Goal: Register for event/course

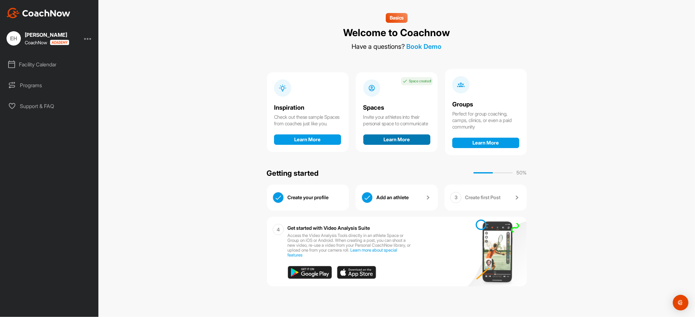
click at [407, 141] on button "Learn More" at bounding box center [396, 139] width 67 height 10
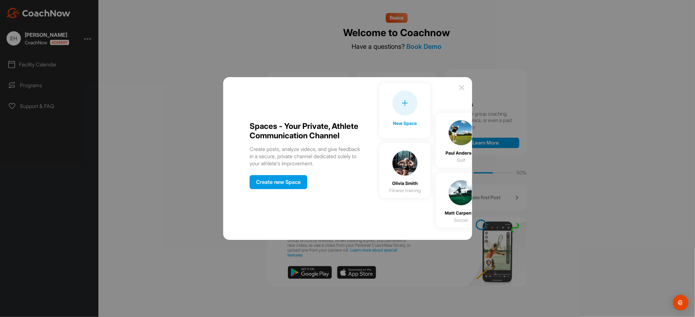
click at [301, 182] on div "Create new Space" at bounding box center [278, 182] width 58 height 14
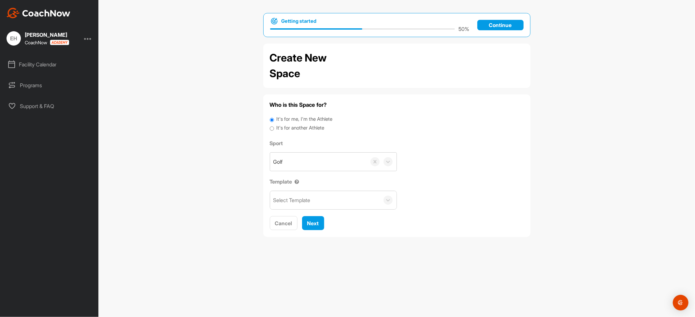
click at [274, 128] on div "It's for another Athlete" at bounding box center [397, 128] width 254 height 9
click at [271, 131] on input "It's for another Athlete" at bounding box center [272, 128] width 4 height 9
radio input "true"
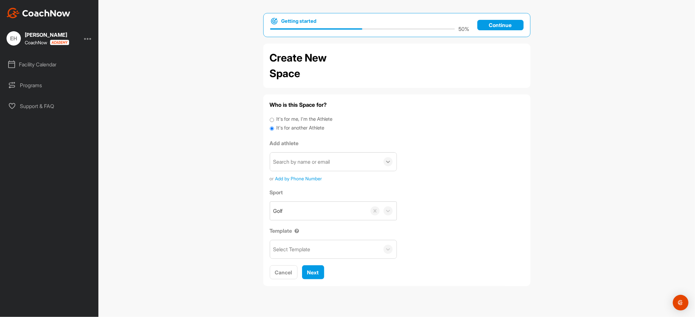
click at [388, 165] on icon at bounding box center [388, 162] width 7 height 7
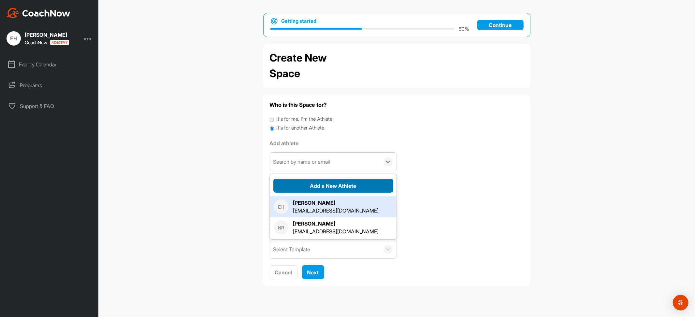
click at [375, 184] on button "Add a New Athlete" at bounding box center [333, 186] width 120 height 14
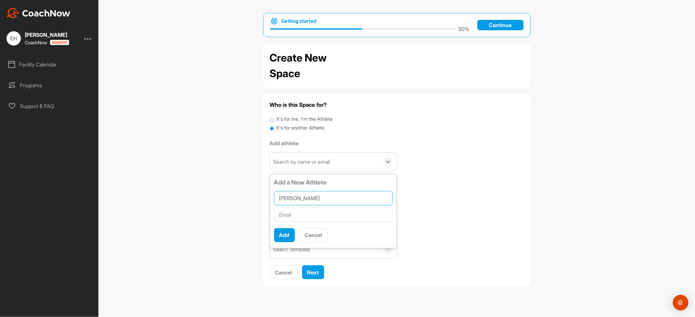
type input "[PERSON_NAME]"
paste input "[EMAIL_ADDRESS][DOMAIN_NAME]"
type input "[EMAIL_ADDRESS][DOMAIN_NAME]"
click at [284, 236] on button "Add" at bounding box center [284, 235] width 21 height 14
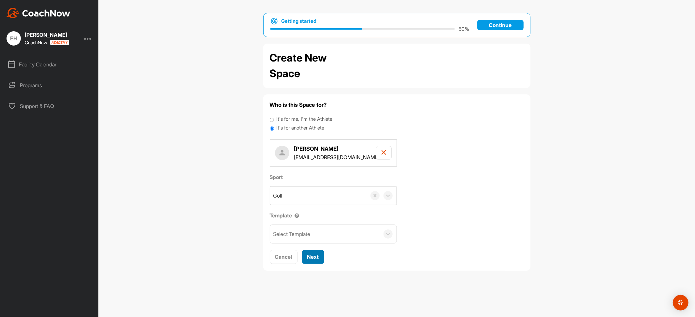
click at [316, 257] on span "Next" at bounding box center [313, 257] width 12 height 7
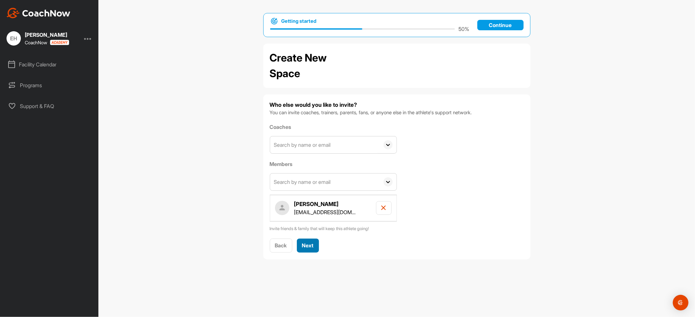
click at [309, 244] on span "Next" at bounding box center [308, 245] width 12 height 7
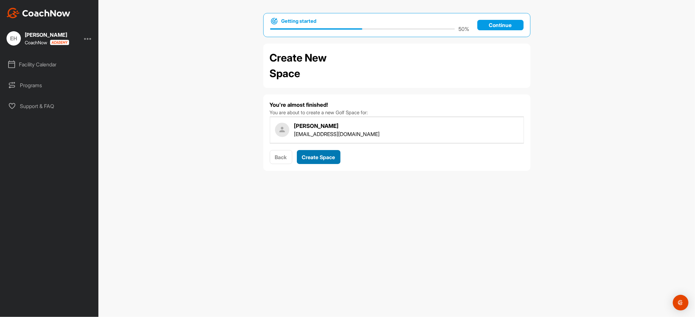
click at [326, 154] on div "Create Space" at bounding box center [318, 157] width 33 height 8
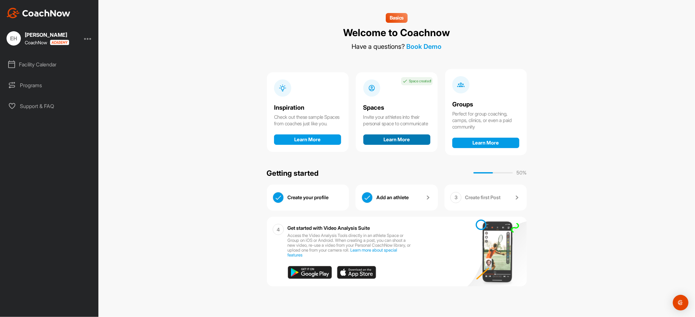
click at [395, 139] on button "Learn More" at bounding box center [396, 139] width 67 height 10
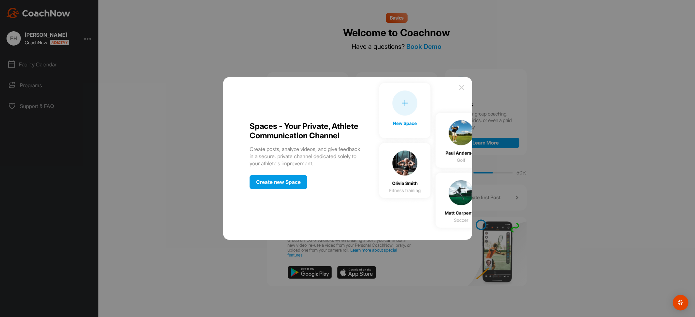
click at [273, 184] on div "Create new Space" at bounding box center [278, 182] width 58 height 14
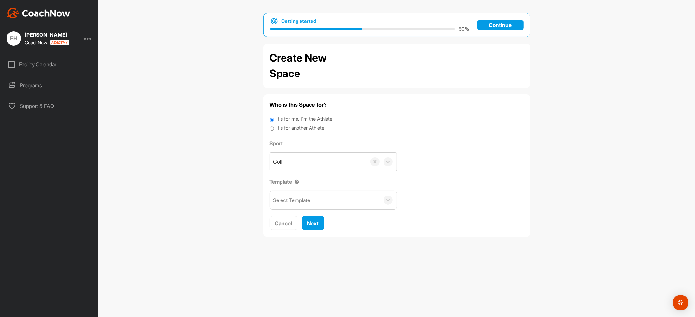
drag, startPoint x: 289, startPoint y: 127, endPoint x: 330, endPoint y: 138, distance: 42.0
click at [291, 127] on label "It's for another Athlete" at bounding box center [300, 127] width 48 height 7
click at [272, 130] on input "It's for another Athlete" at bounding box center [272, 128] width 4 height 9
radio input "true"
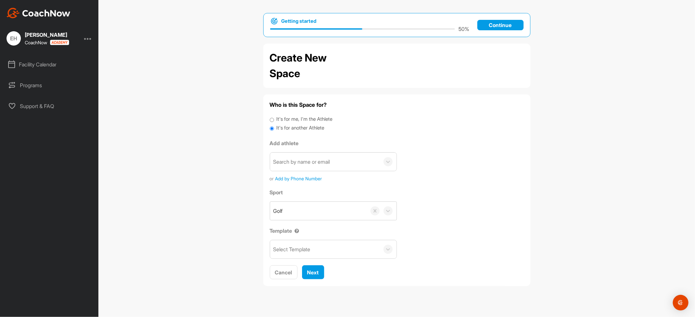
click at [318, 180] on span "Add by Phone Number" at bounding box center [298, 178] width 47 height 7
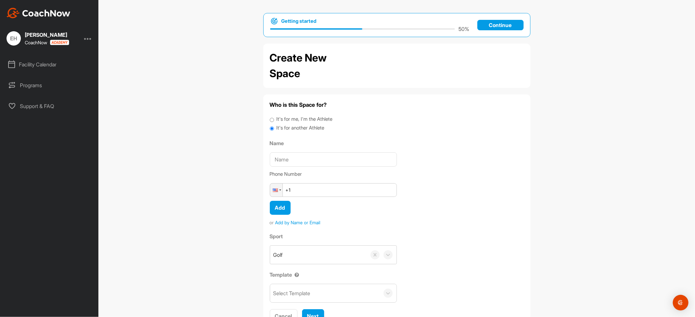
click at [294, 222] on span "Add by Name or Email" at bounding box center [297, 222] width 45 height 7
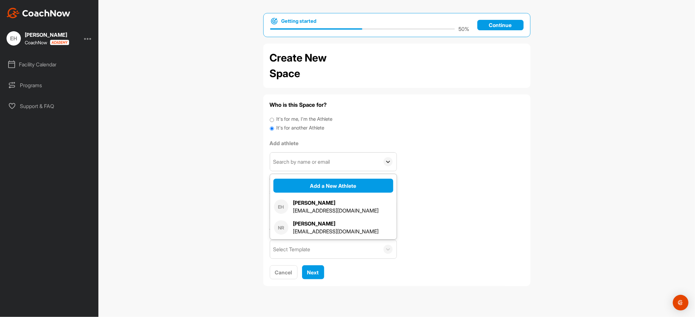
click at [386, 162] on icon at bounding box center [388, 162] width 4 height 2
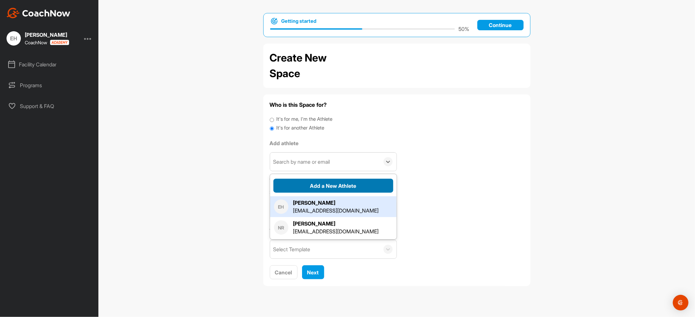
click at [346, 187] on button "Add a New Athlete" at bounding box center [333, 186] width 120 height 14
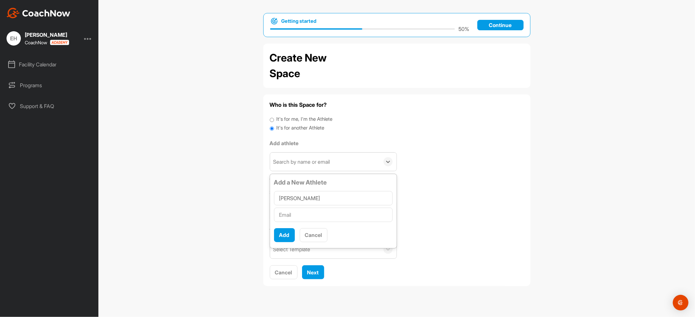
type input "[PERSON_NAME]"
paste input "Sbaker@jbhhlaw.com"
type input "Sbaker@jbhhlaw.com"
click at [282, 233] on button "Add" at bounding box center [284, 235] width 21 height 14
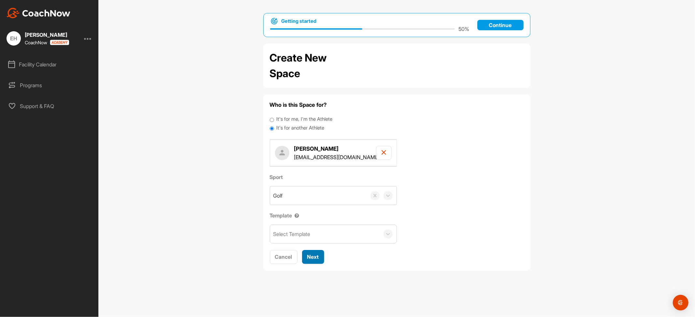
click at [317, 259] on span "Next" at bounding box center [313, 257] width 12 height 7
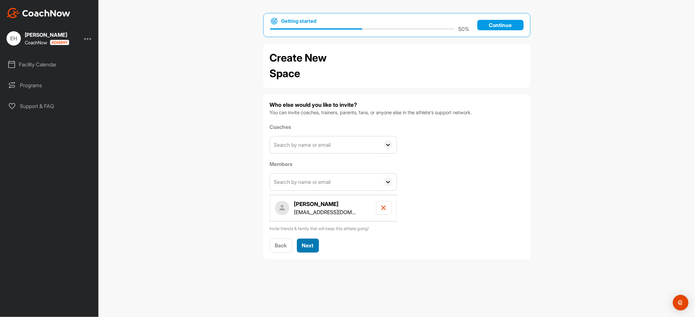
click at [315, 248] on button "Next" at bounding box center [308, 246] width 22 height 14
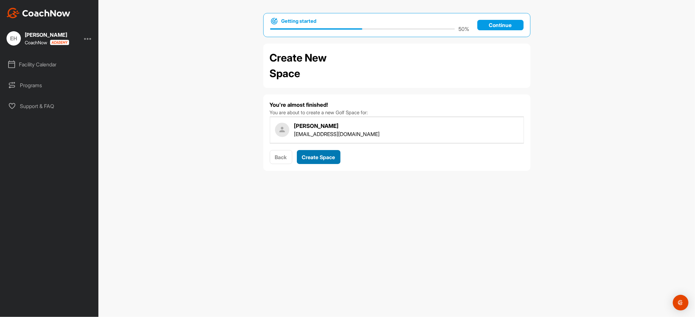
click at [319, 157] on span "Create Space" at bounding box center [318, 157] width 33 height 7
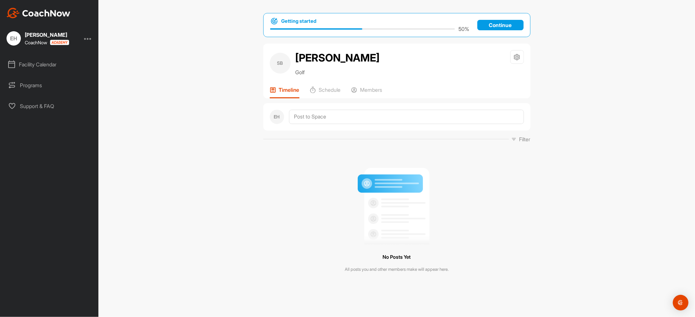
click at [43, 63] on div "Facility Calendar" at bounding box center [50, 64] width 92 height 16
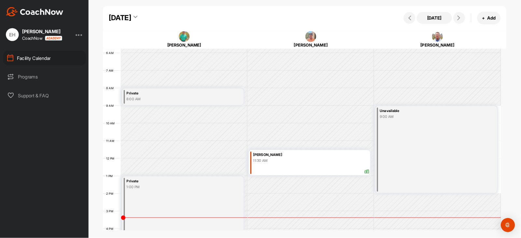
scroll to position [113, 0]
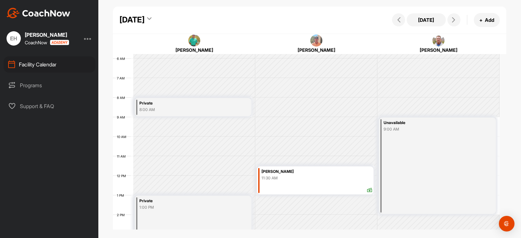
click at [151, 19] on icon at bounding box center [149, 20] width 4 height 7
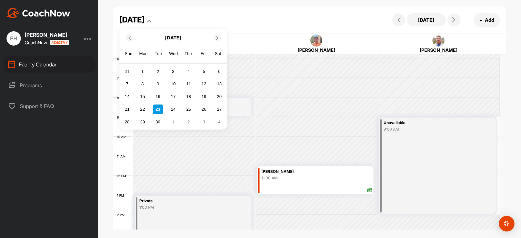
click at [218, 41] on div at bounding box center [217, 37] width 7 height 7
click at [160, 94] on div "14" at bounding box center [158, 97] width 10 height 10
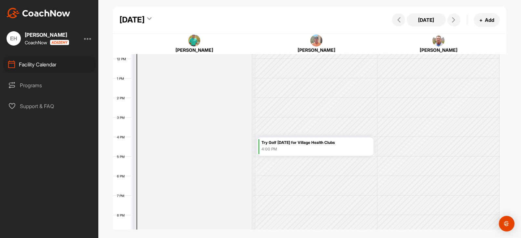
scroll to position [228, 0]
click at [303, 148] on div "4:00 PM" at bounding box center [316, 151] width 111 height 6
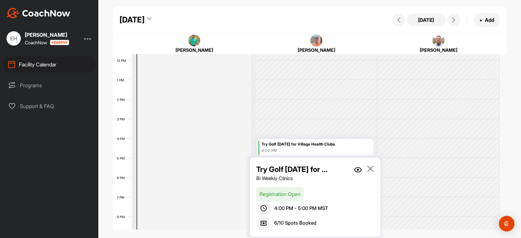
click at [357, 168] on img at bounding box center [358, 170] width 8 height 6
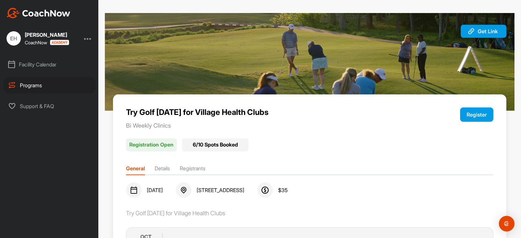
click at [470, 118] on button "Register" at bounding box center [476, 114] width 33 height 14
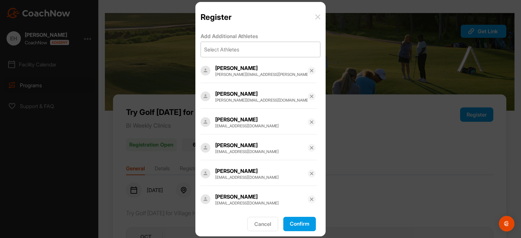
click at [243, 48] on div "Select Athletes" at bounding box center [260, 49] width 119 height 15
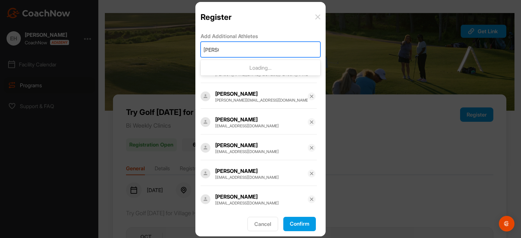
type input "[PERSON_NAME]"
click at [246, 71] on div "Steve Nagy snagy@ccim.net" at bounding box center [269, 74] width 96 height 21
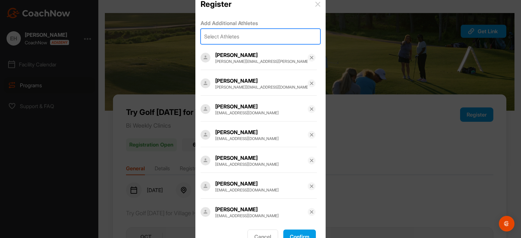
click at [289, 234] on button "Confirm" at bounding box center [299, 237] width 33 height 14
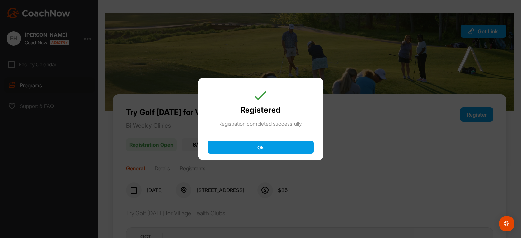
click at [295, 145] on button "Ok" at bounding box center [261, 147] width 106 height 13
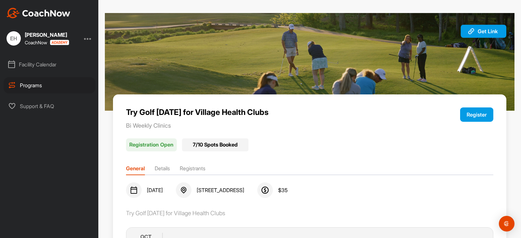
click at [42, 64] on div "Facility Calendar" at bounding box center [50, 64] width 92 height 16
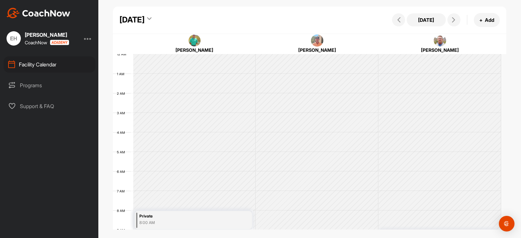
scroll to position [113, 0]
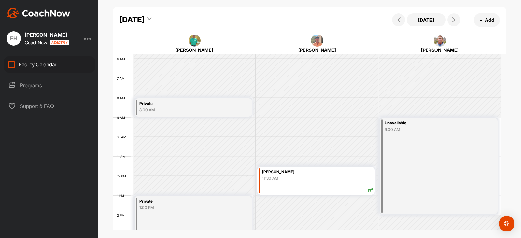
click at [151, 20] on icon at bounding box center [149, 20] width 4 height 7
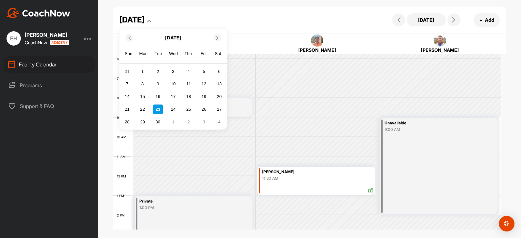
click at [216, 37] on icon at bounding box center [217, 37] width 4 height 4
click at [159, 119] on div "28" at bounding box center [158, 122] width 10 height 10
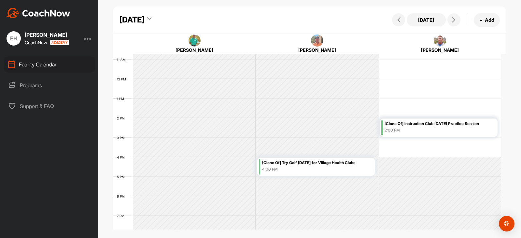
scroll to position [210, 0]
click at [286, 164] on div "[Clone Of] Try Golf [DATE] for Village Health Clubs" at bounding box center [317, 162] width 111 height 7
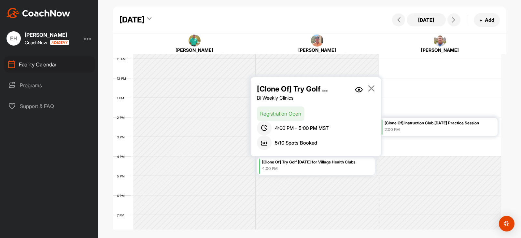
click at [361, 90] on img at bounding box center [359, 90] width 8 height 6
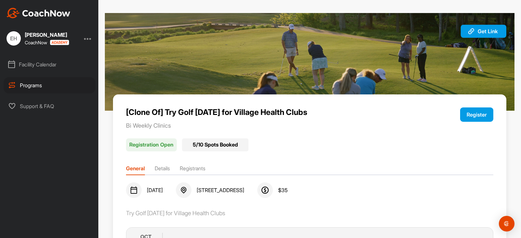
click at [469, 115] on button "Register" at bounding box center [476, 114] width 33 height 14
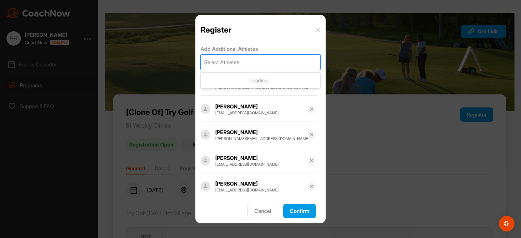
click at [248, 64] on div "Select Athletes" at bounding box center [260, 62] width 119 height 15
type input "steve na"
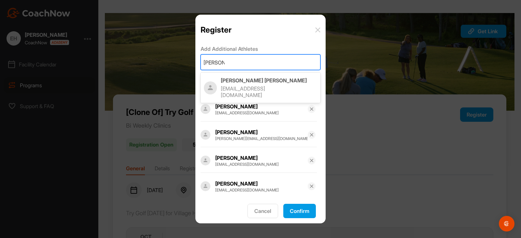
click at [250, 87] on p "[EMAIL_ADDRESS][DOMAIN_NAME]" at bounding box center [262, 91] width 83 height 13
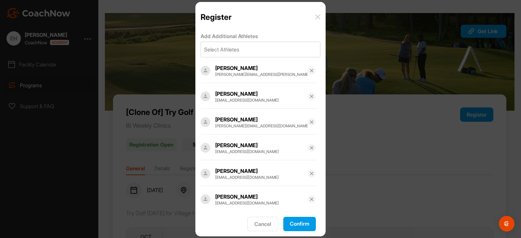
click at [301, 221] on button "Confirm" at bounding box center [299, 224] width 33 height 14
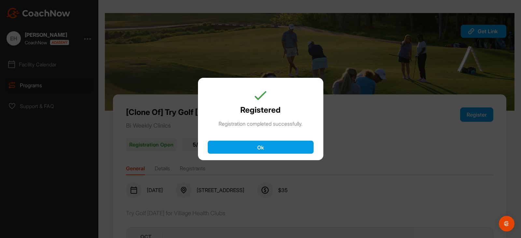
click at [265, 149] on button "Ok" at bounding box center [261, 147] width 106 height 13
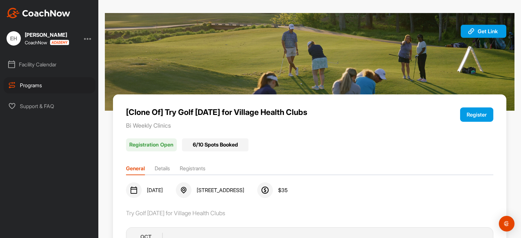
click at [52, 65] on div "Facility Calendar" at bounding box center [50, 64] width 92 height 16
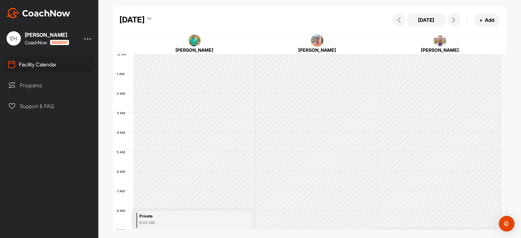
scroll to position [113, 0]
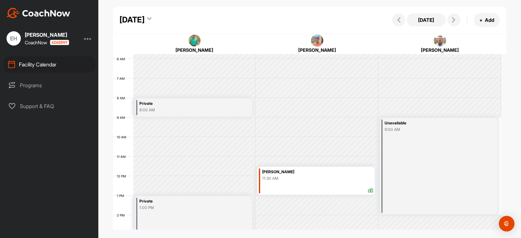
click at [151, 19] on icon at bounding box center [149, 20] width 4 height 7
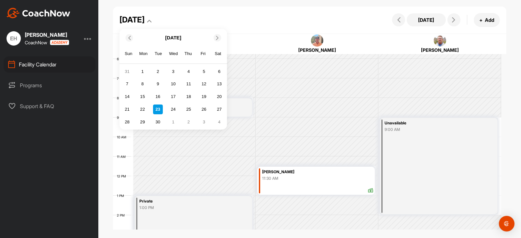
click at [218, 39] on icon at bounding box center [217, 37] width 4 height 4
click at [158, 94] on div "11" at bounding box center [158, 97] width 10 height 10
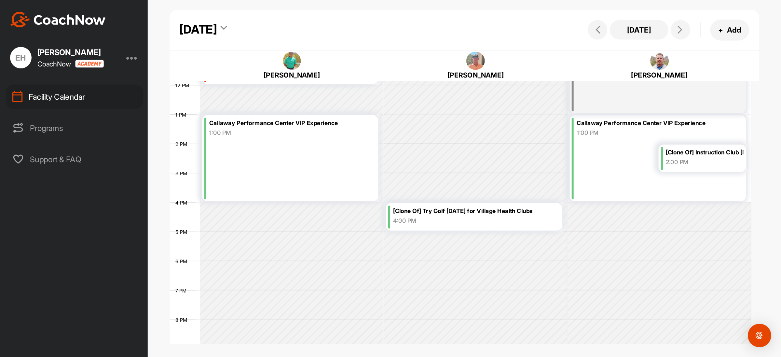
scroll to position [293, 0]
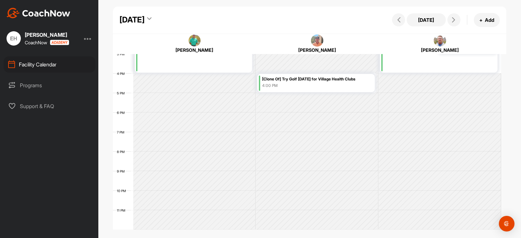
click at [304, 81] on div "[Clone Of] Try Golf [DATE] for Village Health Clubs" at bounding box center [317, 79] width 111 height 7
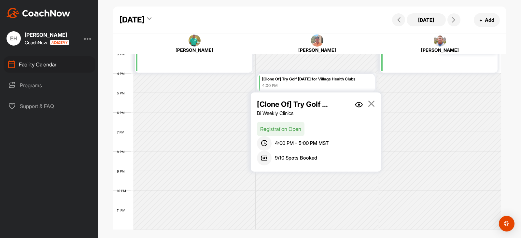
click at [358, 102] on link at bounding box center [359, 108] width 8 height 18
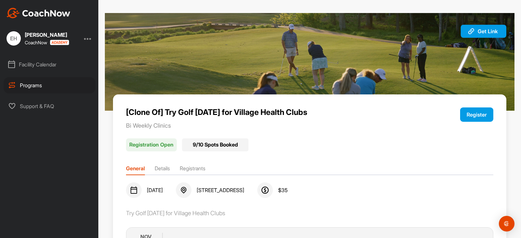
click at [484, 113] on button "Register" at bounding box center [476, 114] width 33 height 14
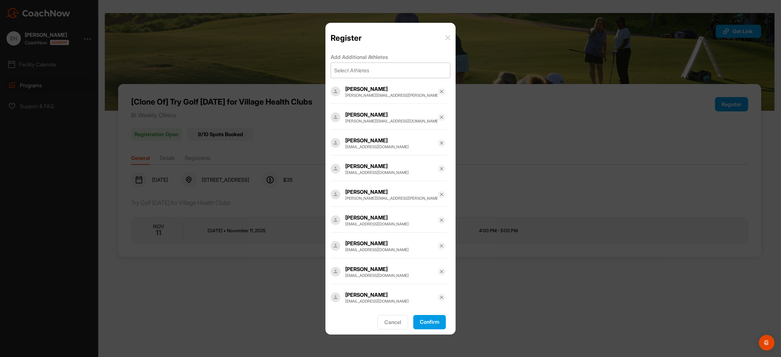
click at [376, 70] on div "Select Athletes" at bounding box center [390, 70] width 119 height 15
type input "steve n"
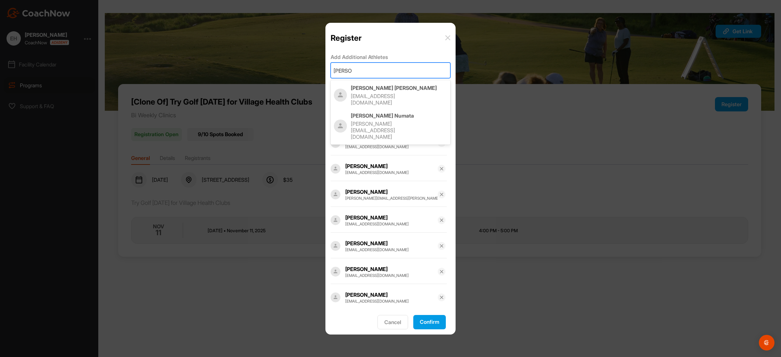
drag, startPoint x: 394, startPoint y: 94, endPoint x: 408, endPoint y: 162, distance: 69.5
click at [394, 94] on p "[EMAIL_ADDRESS][DOMAIN_NAME]" at bounding box center [392, 99] width 83 height 13
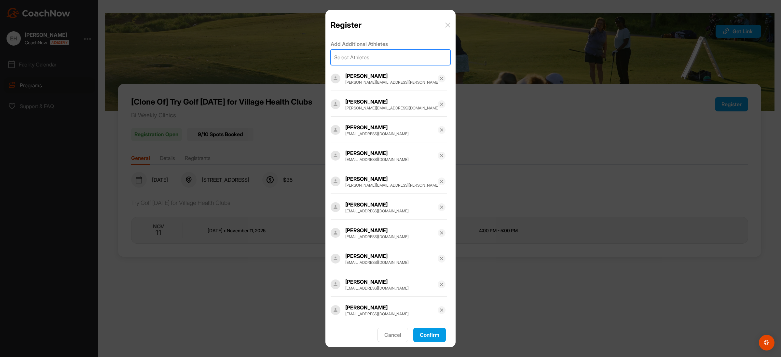
click at [434, 238] on button "Confirm" at bounding box center [430, 335] width 33 height 14
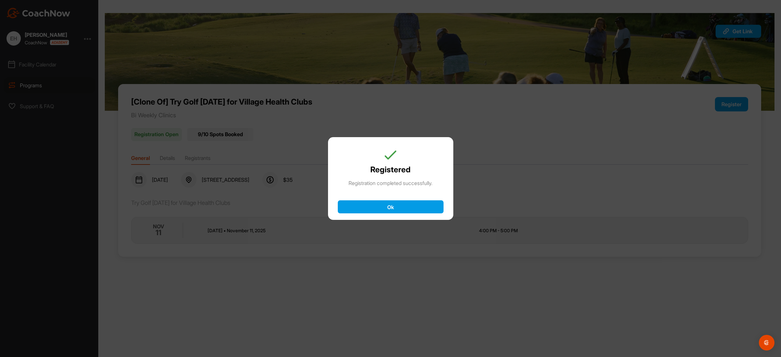
click at [370, 205] on button "Ok" at bounding box center [391, 206] width 106 height 13
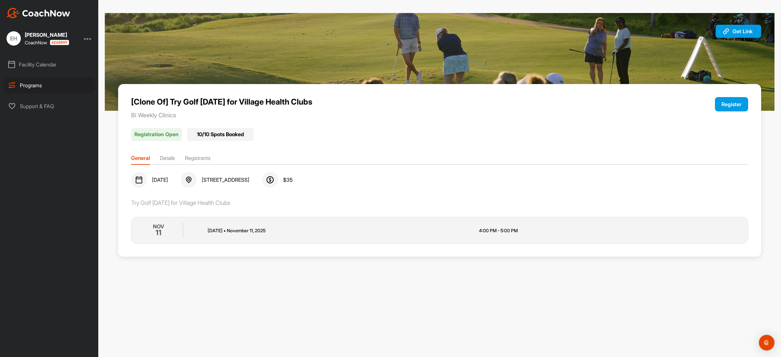
click at [44, 68] on div "Facility Calendar" at bounding box center [50, 64] width 92 height 16
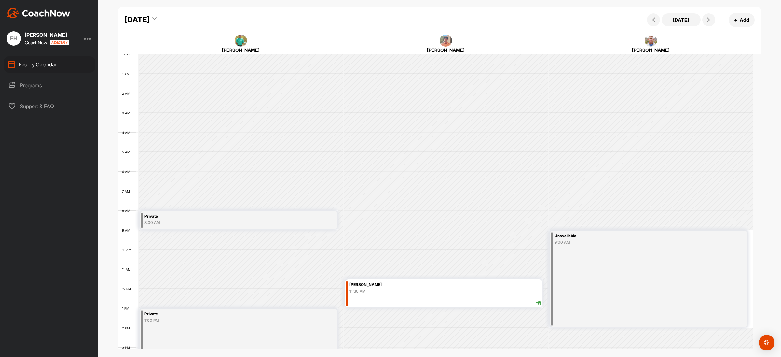
scroll to position [113, 0]
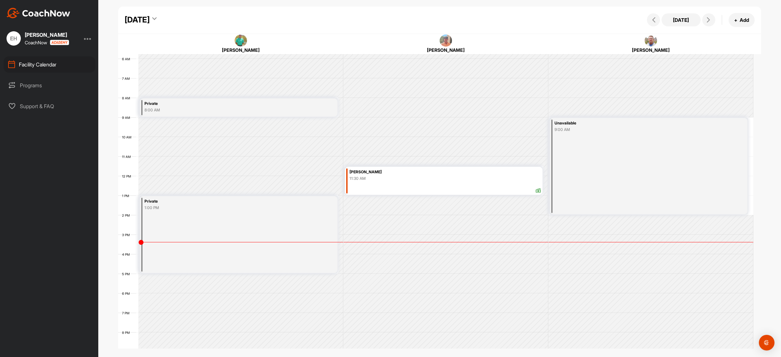
click at [157, 18] on icon at bounding box center [154, 20] width 4 height 7
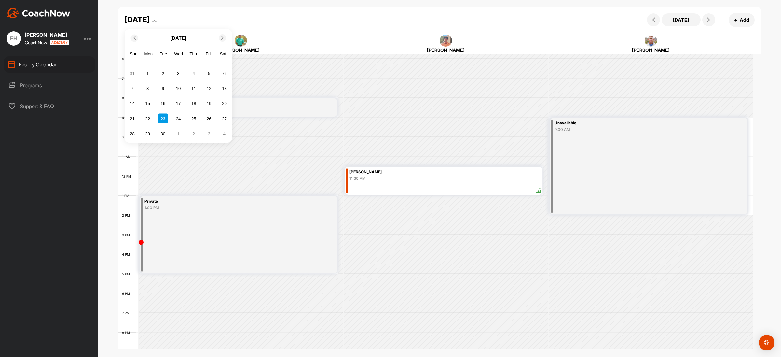
click at [223, 36] on icon at bounding box center [222, 38] width 4 height 4
click at [161, 129] on div "25" at bounding box center [163, 134] width 10 height 10
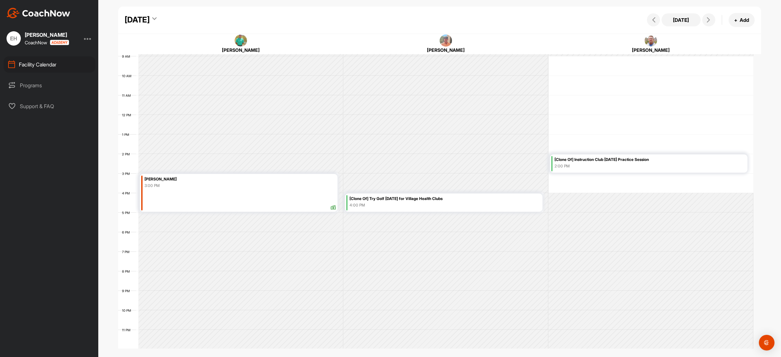
scroll to position [174, 0]
click at [392, 202] on div "4:00 PM" at bounding box center [445, 205] width 191 height 6
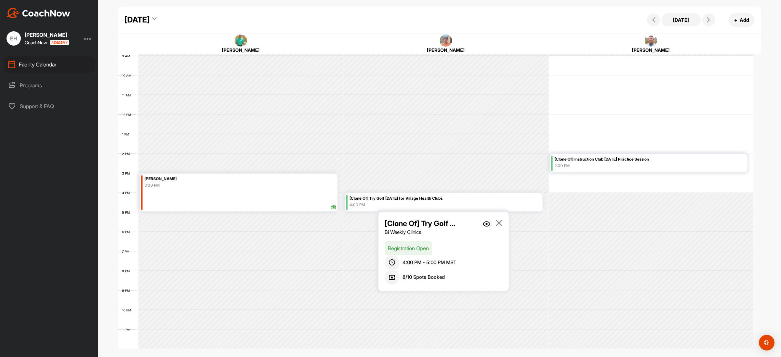
click at [487, 223] on img at bounding box center [487, 224] width 8 height 6
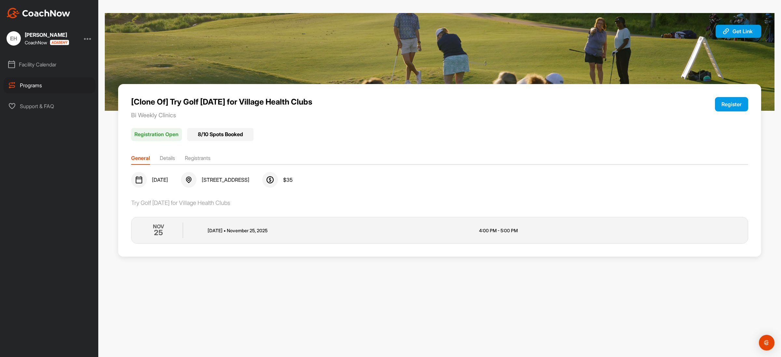
click at [721, 112] on div "Register" at bounding box center [731, 108] width 33 height 22
click at [729, 105] on button "Register" at bounding box center [731, 104] width 33 height 14
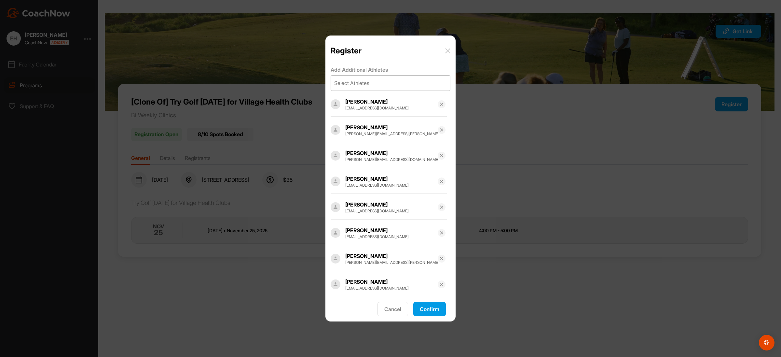
click at [343, 85] on div "Select Athletes" at bounding box center [351, 83] width 35 height 8
type input "steve nag"
click at [362, 99] on p "Steve Nagy" at bounding box center [399, 101] width 96 height 7
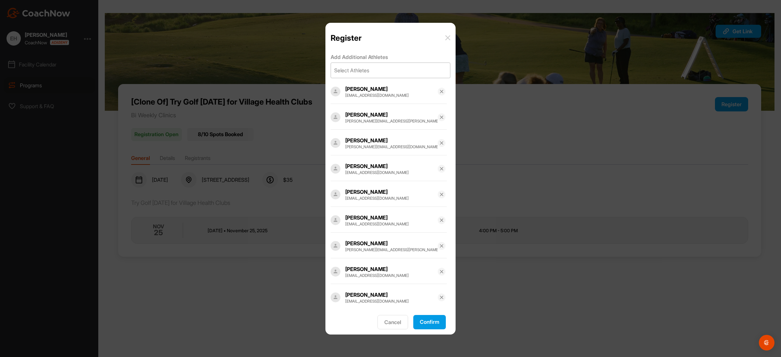
click at [440, 320] on button "Confirm" at bounding box center [430, 322] width 33 height 14
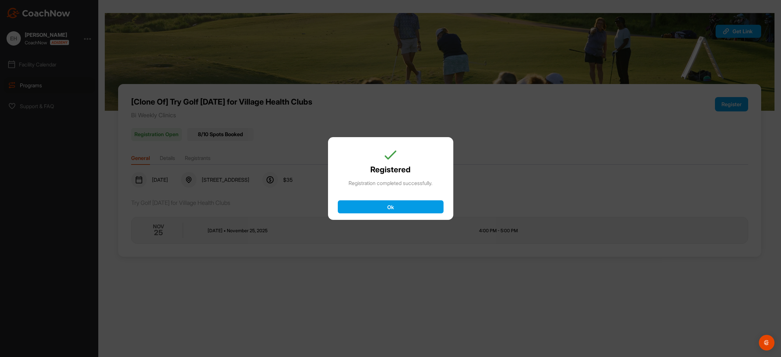
click at [397, 205] on button "Ok" at bounding box center [391, 206] width 106 height 13
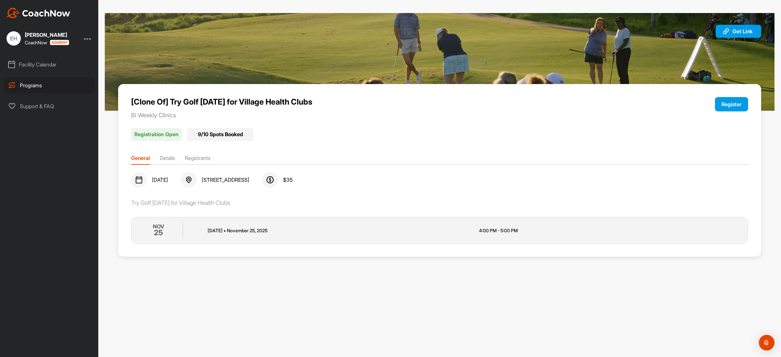
click at [36, 60] on div "Facility Calendar" at bounding box center [50, 64] width 92 height 16
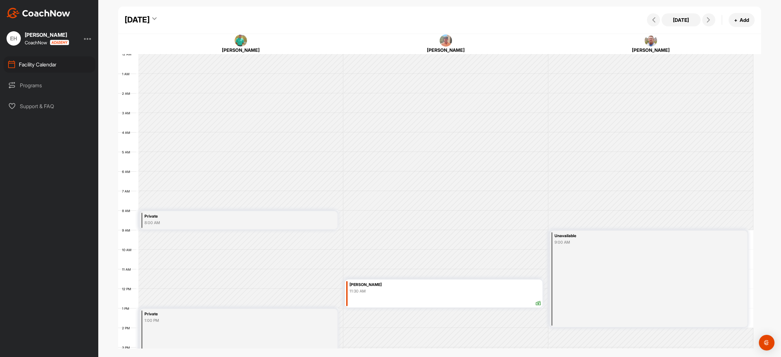
scroll to position [113, 0]
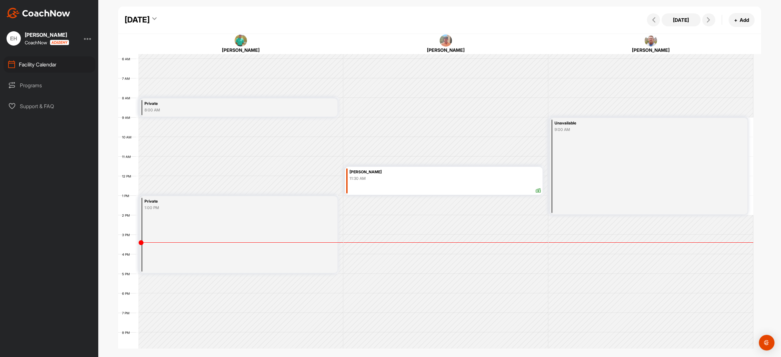
click at [157, 17] on icon at bounding box center [154, 20] width 4 height 7
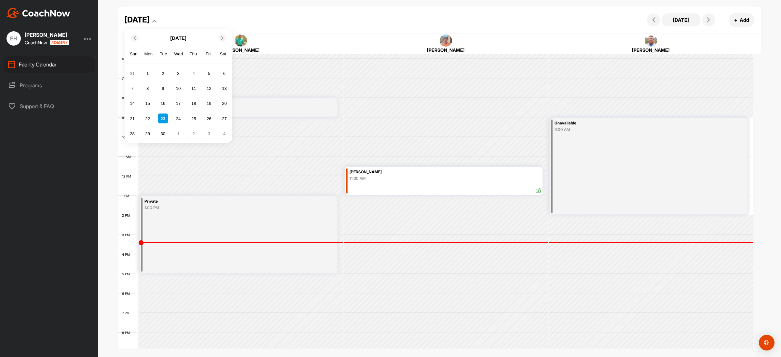
click at [220, 37] on icon at bounding box center [222, 38] width 4 height 4
click at [159, 87] on div "9" at bounding box center [163, 88] width 10 height 10
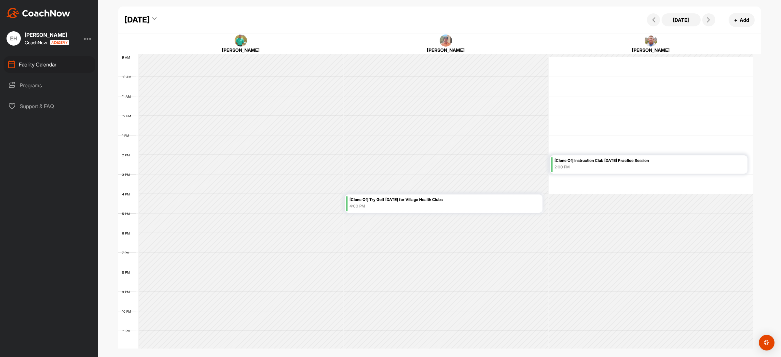
scroll to position [174, 0]
drag, startPoint x: 383, startPoint y: 201, endPoint x: 407, endPoint y: 194, distance: 24.9
click at [383, 201] on div "[Clone Of] Try Golf [DATE] for Village Health Clubs" at bounding box center [445, 198] width 191 height 7
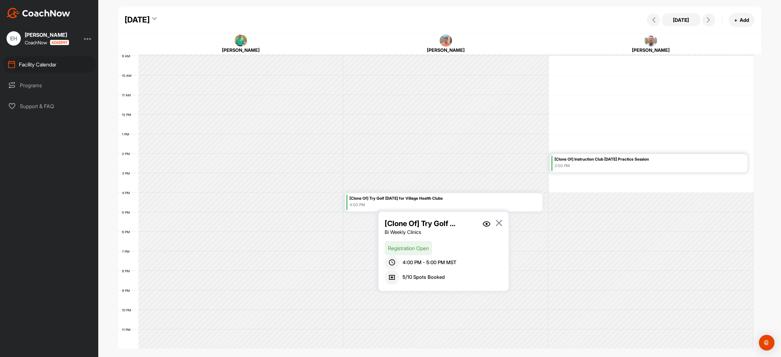
click at [488, 223] on img at bounding box center [487, 224] width 8 height 6
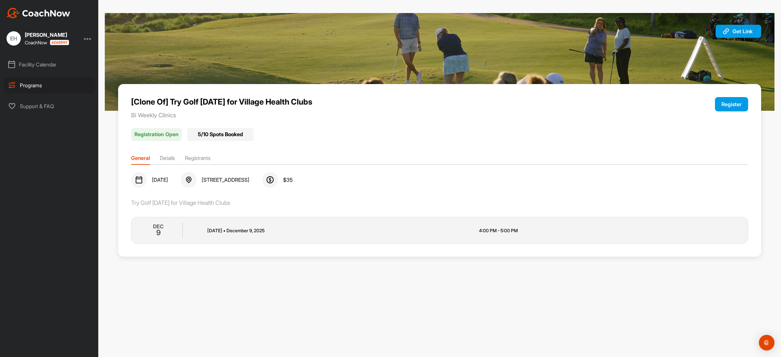
click at [731, 102] on button "Register" at bounding box center [731, 104] width 33 height 14
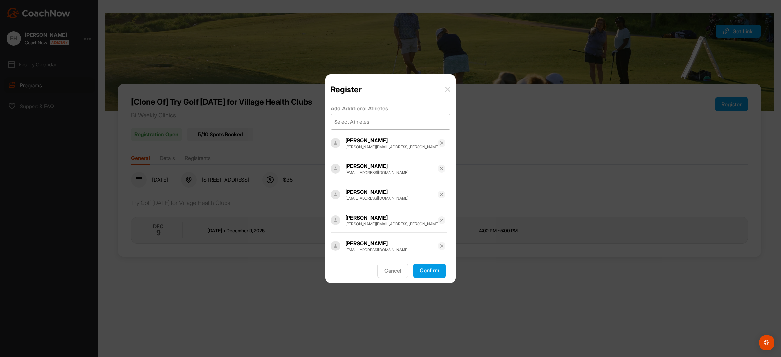
click at [379, 118] on div "Select Athletes" at bounding box center [390, 121] width 119 height 15
type input "[PERSON_NAME]"
drag, startPoint x: 399, startPoint y: 141, endPoint x: 396, endPoint y: 142, distance: 3.5
click at [397, 141] on p "[PERSON_NAME]" at bounding box center [399, 139] width 96 height 7
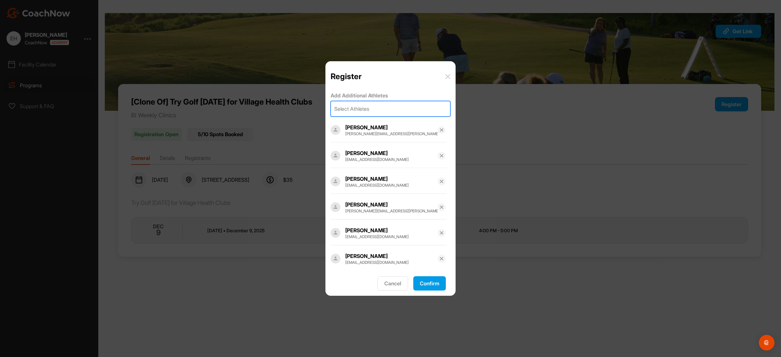
click at [438, 284] on button "Confirm" at bounding box center [430, 283] width 33 height 14
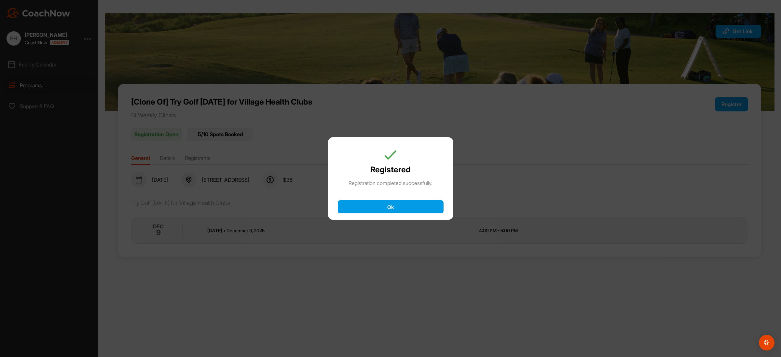
click at [366, 206] on button "Ok" at bounding box center [391, 206] width 106 height 13
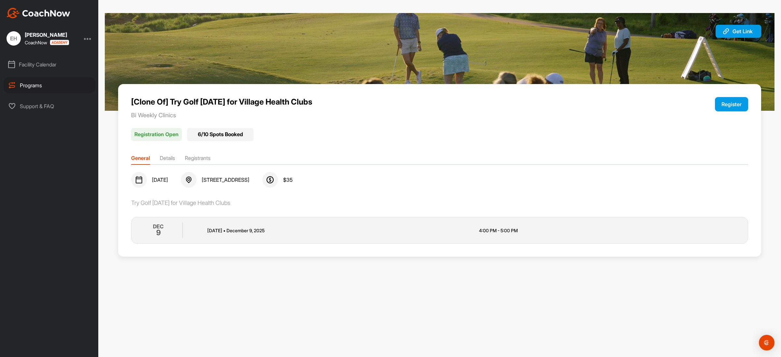
click at [44, 61] on div "Facility Calendar" at bounding box center [50, 64] width 92 height 16
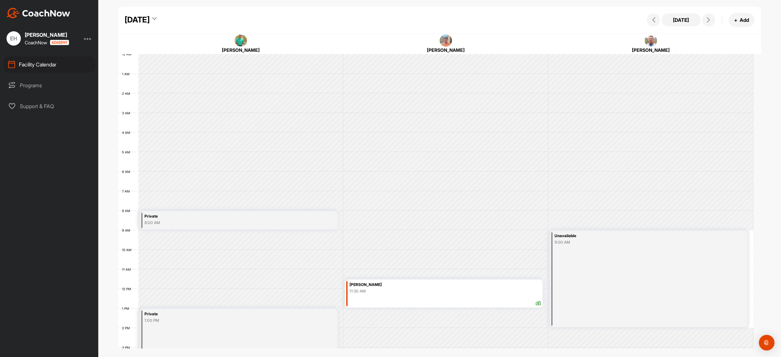
scroll to position [113, 0]
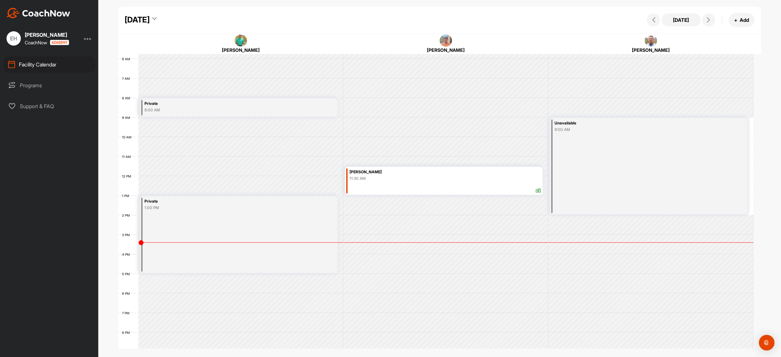
click at [157, 18] on icon at bounding box center [154, 20] width 4 height 7
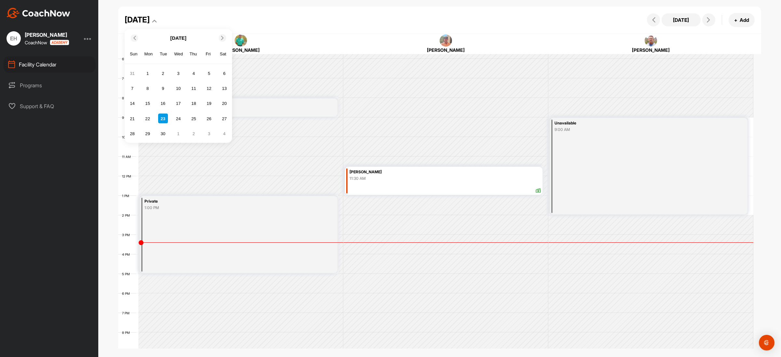
click at [220, 38] on span at bounding box center [223, 38] width 7 height 4
click at [222, 38] on icon at bounding box center [222, 38] width 4 height 4
click at [220, 36] on icon at bounding box center [222, 38] width 4 height 4
click at [136, 36] on icon at bounding box center [134, 38] width 4 height 4
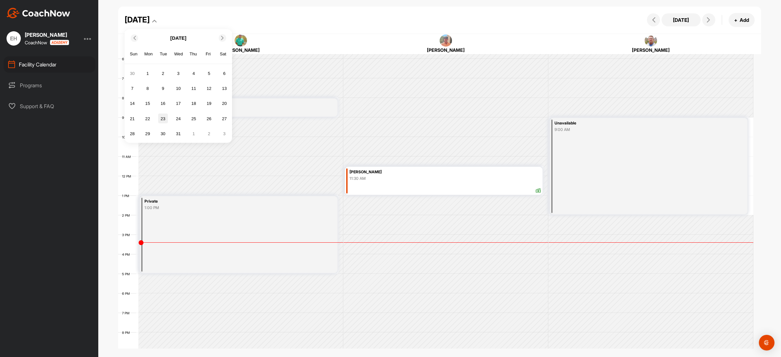
click at [164, 116] on div "23" at bounding box center [163, 119] width 10 height 10
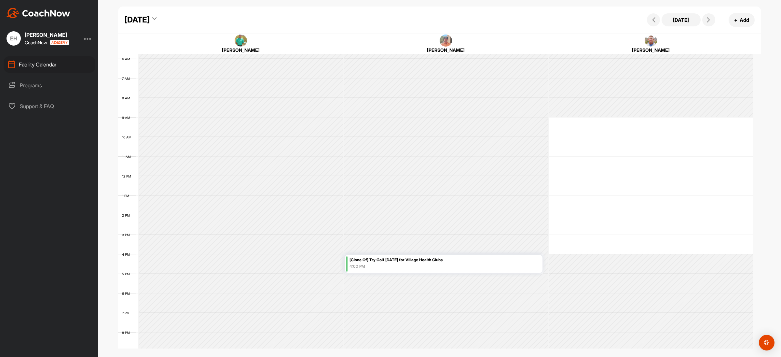
click at [399, 261] on div "[Clone Of] Try Golf [DATE] for Village Health Clubs" at bounding box center [445, 259] width 191 height 7
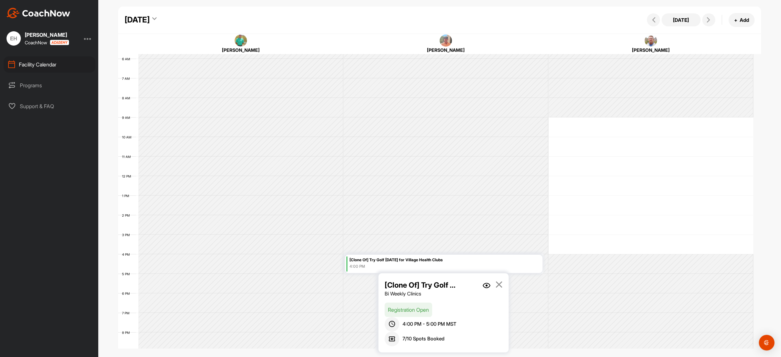
click at [485, 285] on img at bounding box center [487, 286] width 8 height 6
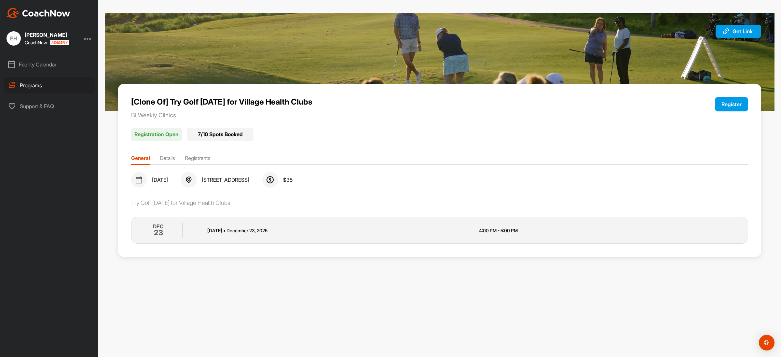
click at [737, 102] on button "Register" at bounding box center [731, 104] width 33 height 14
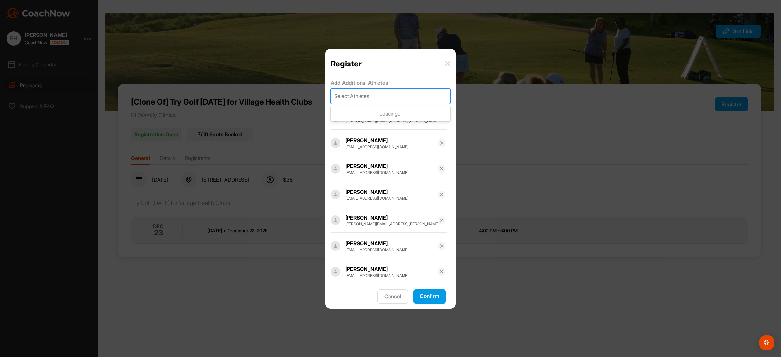
click at [369, 96] on div "Select Athletes" at bounding box center [351, 96] width 35 height 8
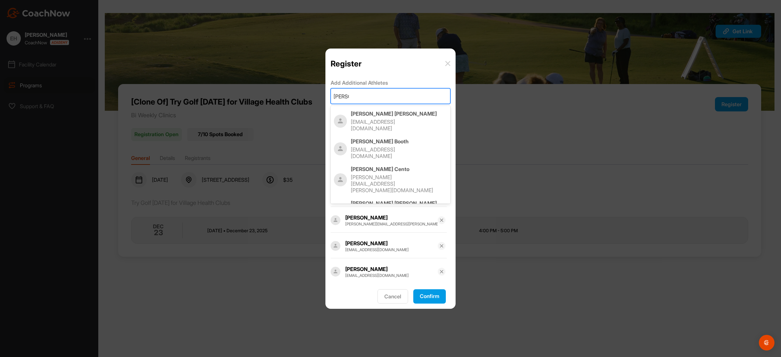
type input "steve n"
click at [363, 117] on p "Steve Nagy" at bounding box center [399, 113] width 96 height 7
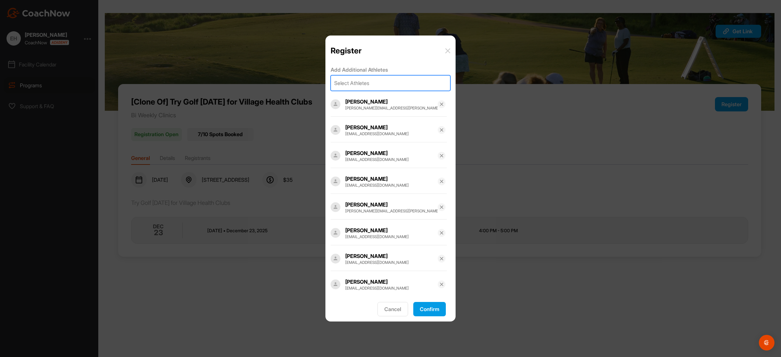
drag, startPoint x: 433, startPoint y: 306, endPoint x: 431, endPoint y: 309, distance: 3.5
click at [432, 308] on button "Confirm" at bounding box center [430, 309] width 33 height 14
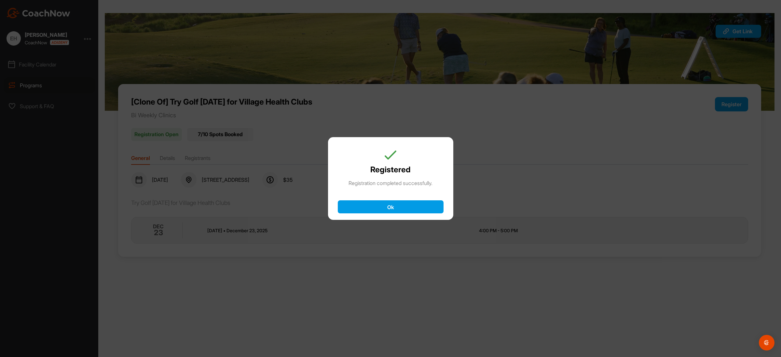
click at [410, 207] on button "Ok" at bounding box center [391, 206] width 106 height 13
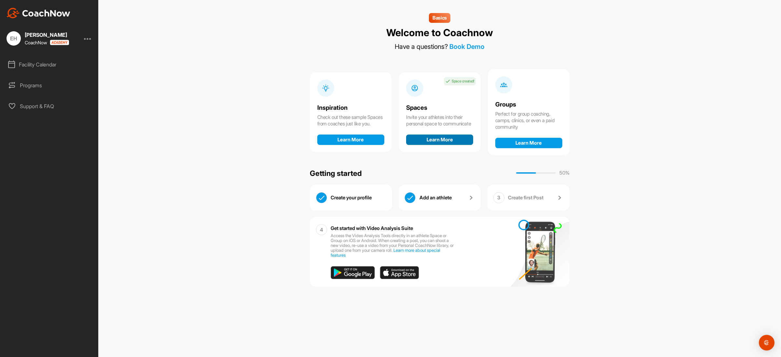
click at [456, 144] on button "Learn More" at bounding box center [439, 139] width 67 height 10
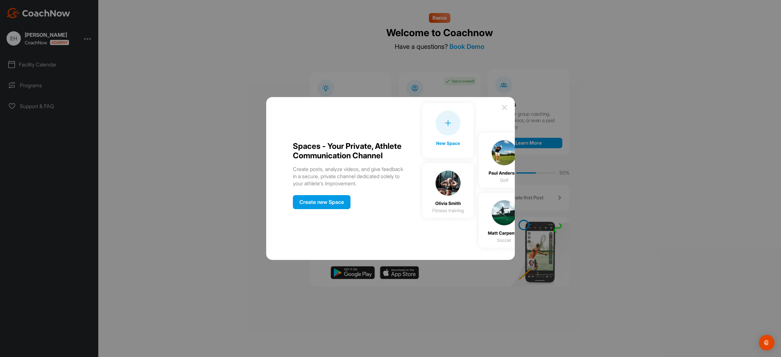
click at [302, 207] on div "Create new Space" at bounding box center [322, 202] width 58 height 14
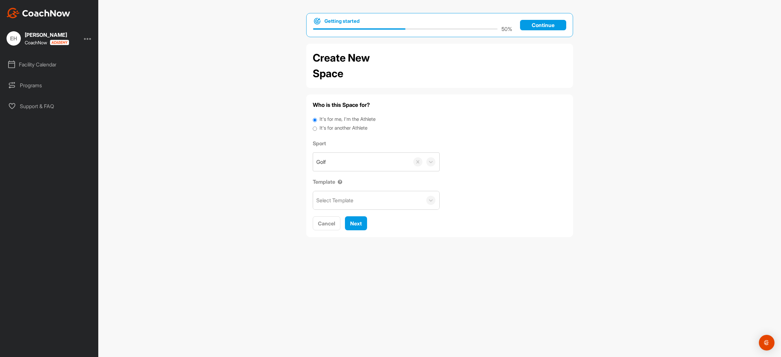
click at [349, 128] on label "It's for another Athlete" at bounding box center [344, 127] width 48 height 7
click at [317, 128] on input "It's for another Athlete" at bounding box center [315, 128] width 4 height 9
radio input "true"
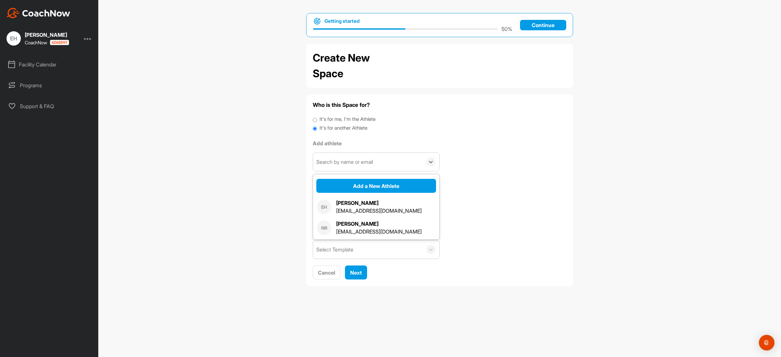
click at [373, 164] on div "Search by name or email" at bounding box center [344, 162] width 57 height 8
click at [390, 186] on button "Add a New Athlete" at bounding box center [376, 186] width 120 height 14
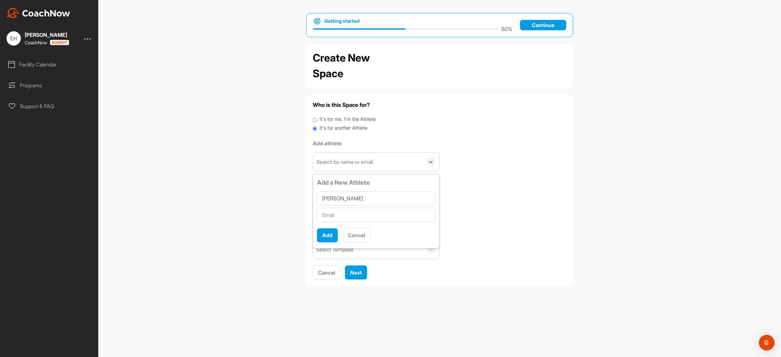
type input "Steve Baker"
click at [344, 214] on input "text" at bounding box center [376, 215] width 119 height 14
paste input "Sbaker@jbhhlaw.com"
type input "Sbaker@jbhhlaw.com"
click at [329, 234] on button "Add" at bounding box center [327, 235] width 21 height 14
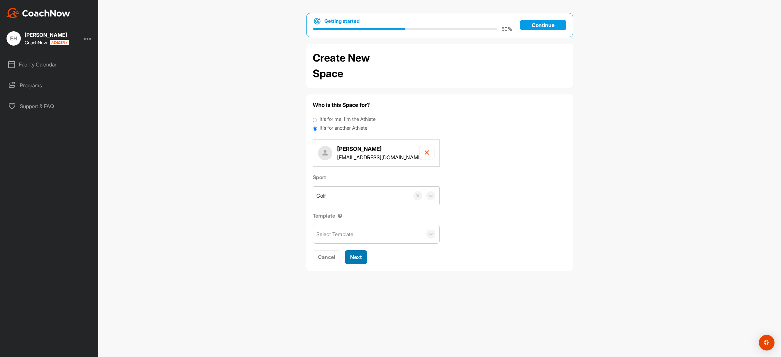
click at [357, 254] on button "Next" at bounding box center [356, 257] width 22 height 14
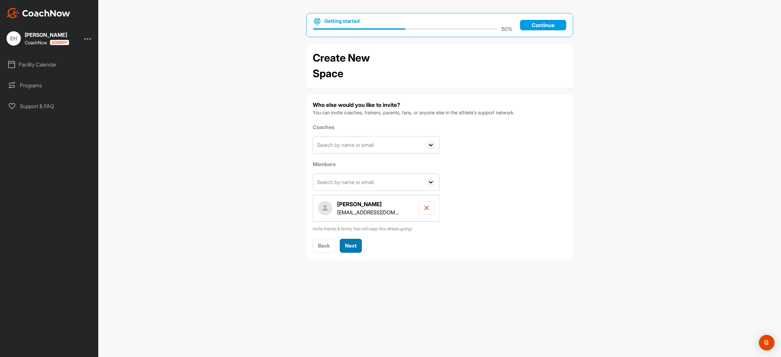
click at [354, 246] on span "Next" at bounding box center [351, 245] width 12 height 7
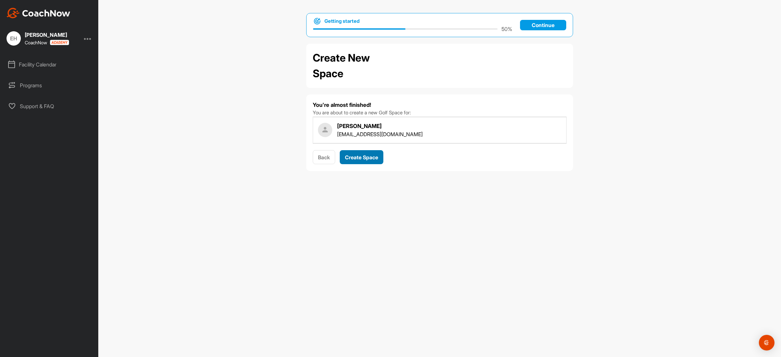
click at [373, 159] on span "Create Space" at bounding box center [361, 157] width 33 height 7
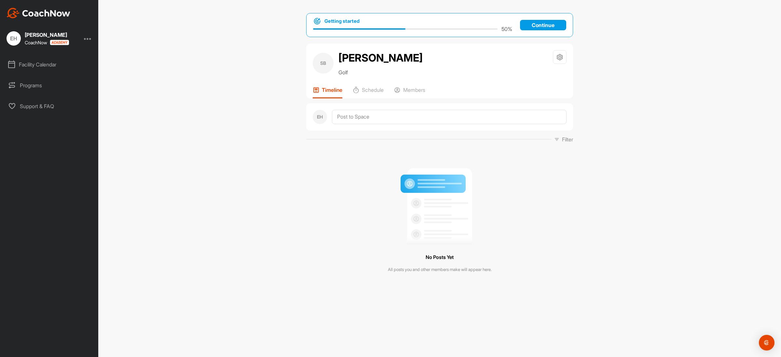
click at [33, 63] on div "Facility Calendar" at bounding box center [50, 64] width 92 height 16
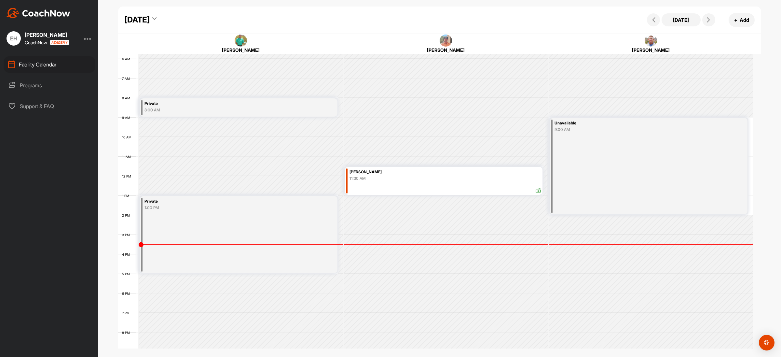
scroll to position [113, 0]
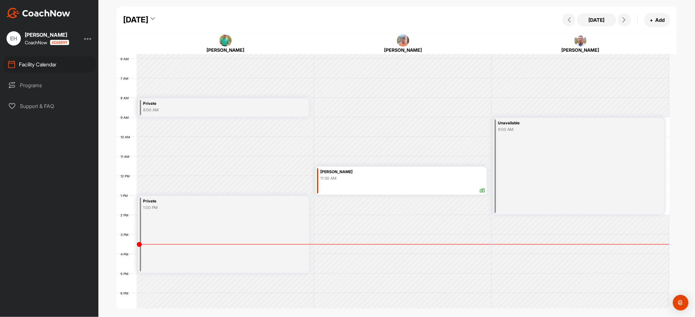
click at [155, 19] on icon at bounding box center [152, 20] width 4 height 7
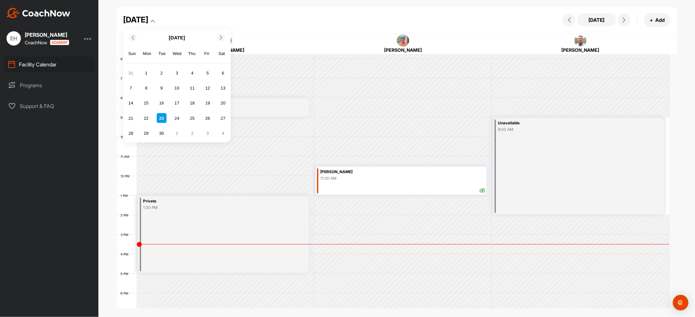
click at [222, 38] on icon at bounding box center [221, 37] width 4 height 4
click at [159, 103] on div "11" at bounding box center [162, 103] width 10 height 10
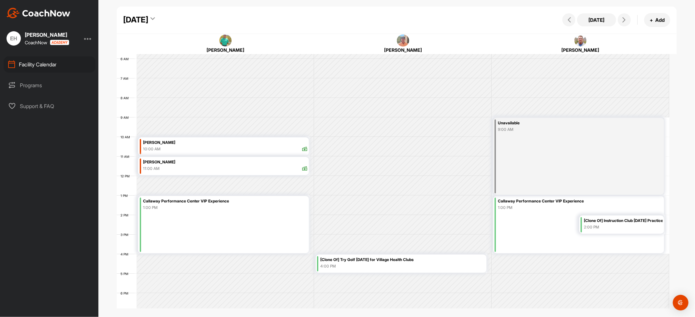
click at [432, 266] on div "4:00 PM" at bounding box center [402, 266] width 164 height 6
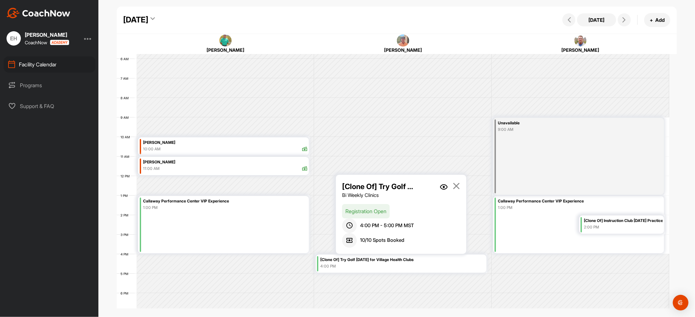
click at [444, 186] on img at bounding box center [444, 187] width 8 height 6
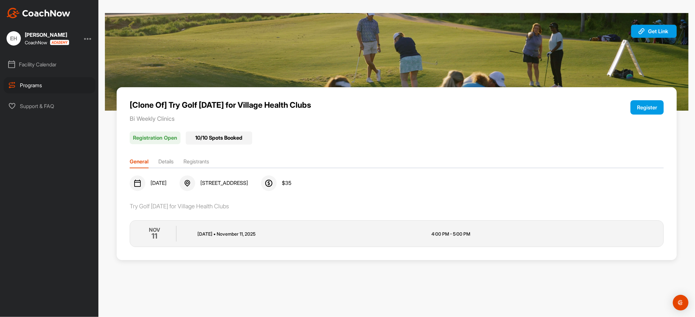
click at [641, 106] on button "Register" at bounding box center [646, 107] width 33 height 14
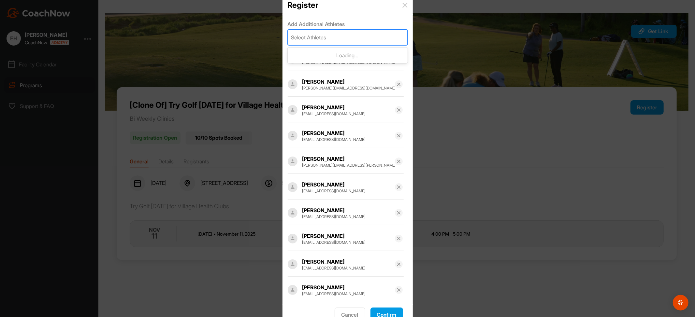
click at [331, 39] on div "Select Athletes" at bounding box center [347, 37] width 119 height 15
type input "steve ba"
click at [324, 51] on div "Steve Baker sbaker@jbhhlaw.com" at bounding box center [348, 63] width 120 height 28
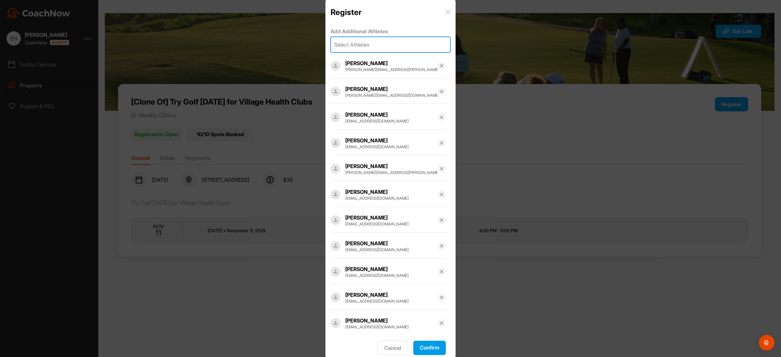
click at [428, 346] on button "Confirm" at bounding box center [430, 348] width 33 height 14
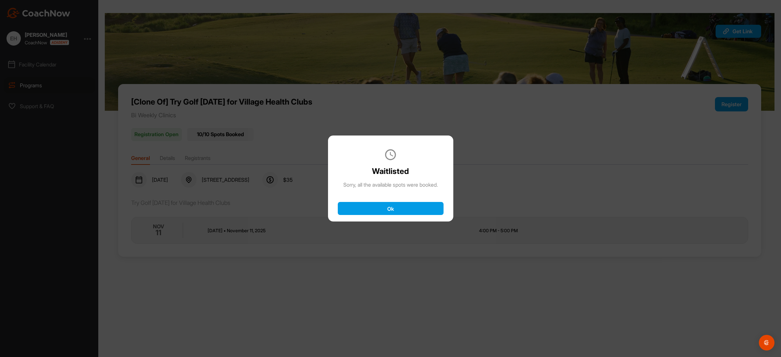
click at [393, 207] on button "Ok" at bounding box center [391, 208] width 106 height 13
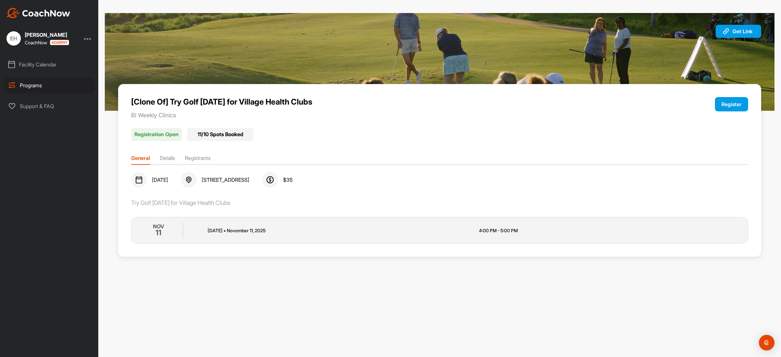
click at [196, 157] on li "Registrants" at bounding box center [198, 159] width 26 height 10
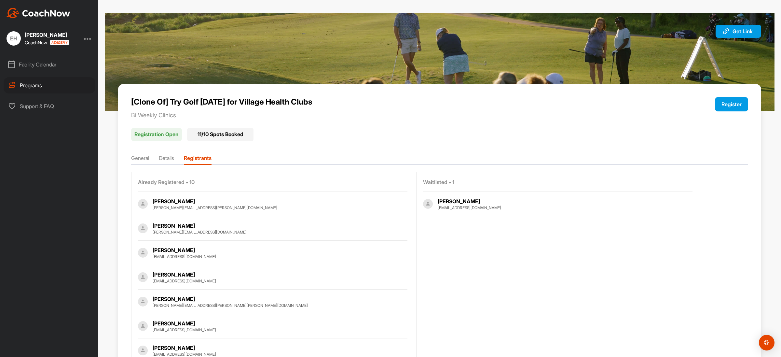
click at [31, 66] on div "Facility Calendar" at bounding box center [50, 64] width 92 height 16
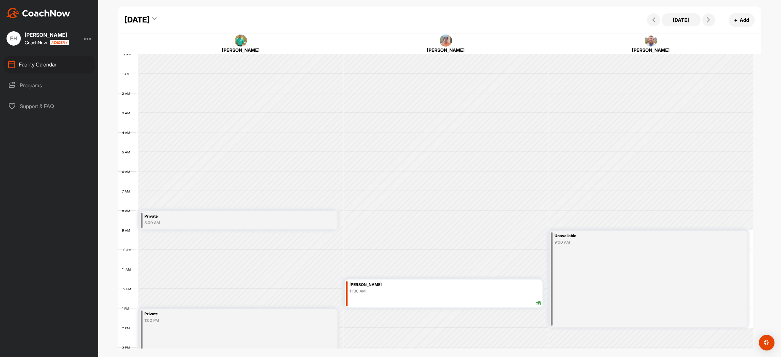
scroll to position [113, 0]
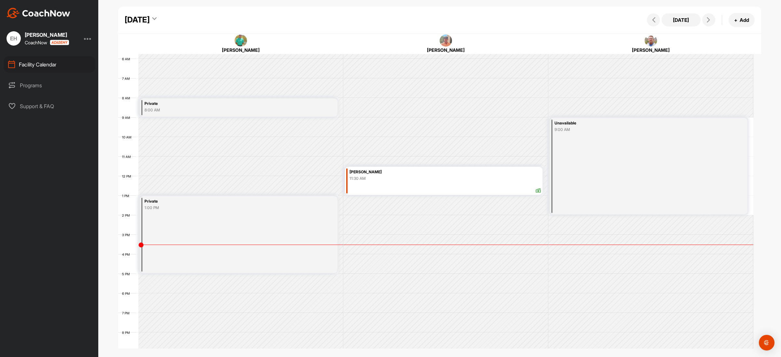
click at [157, 17] on div "Tuesday, September 23, 2025" at bounding box center [141, 20] width 32 height 12
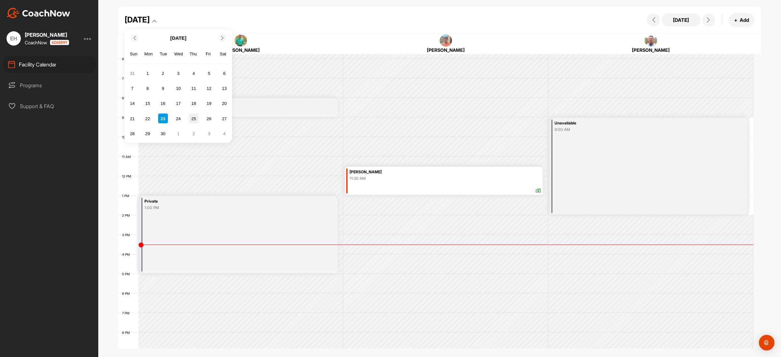
click at [193, 120] on div "25" at bounding box center [194, 119] width 10 height 10
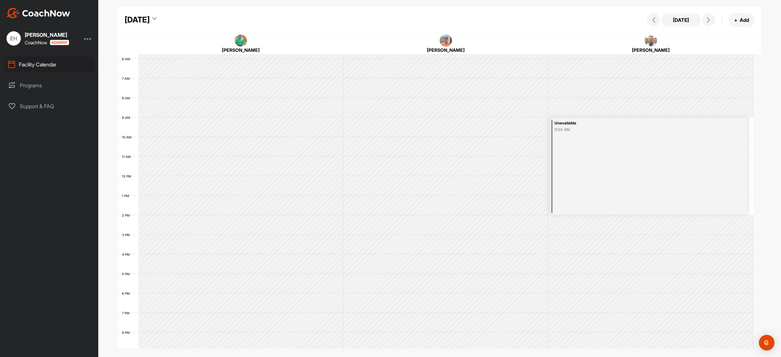
click at [157, 18] on icon at bounding box center [154, 20] width 4 height 7
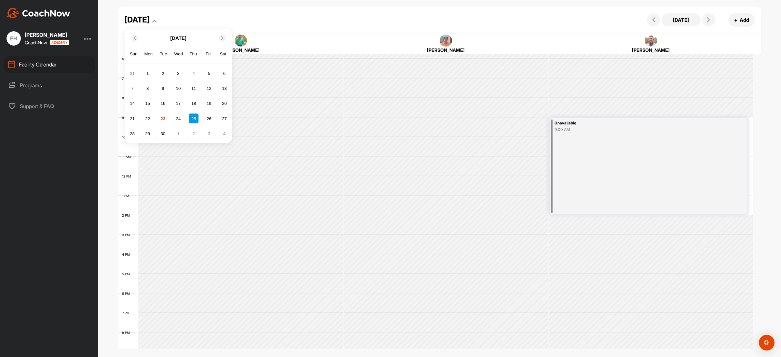
click at [224, 39] on icon at bounding box center [222, 38] width 4 height 4
click at [223, 39] on icon at bounding box center [222, 38] width 4 height 4
click at [134, 38] on icon at bounding box center [134, 38] width 4 height 4
click at [163, 131] on div "25" at bounding box center [163, 134] width 10 height 10
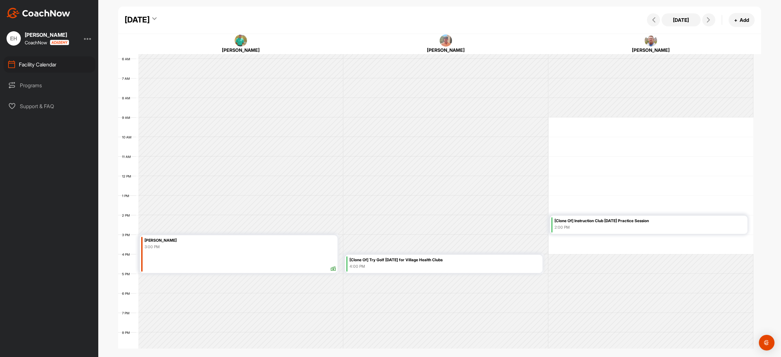
click at [415, 268] on div "4:00 PM" at bounding box center [445, 266] width 191 height 6
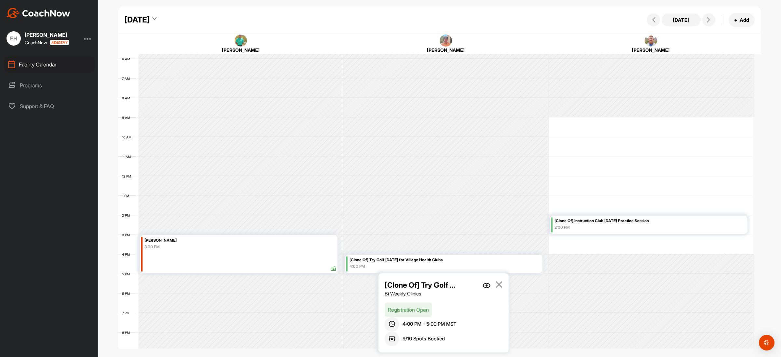
click at [488, 284] on img at bounding box center [487, 286] width 8 height 6
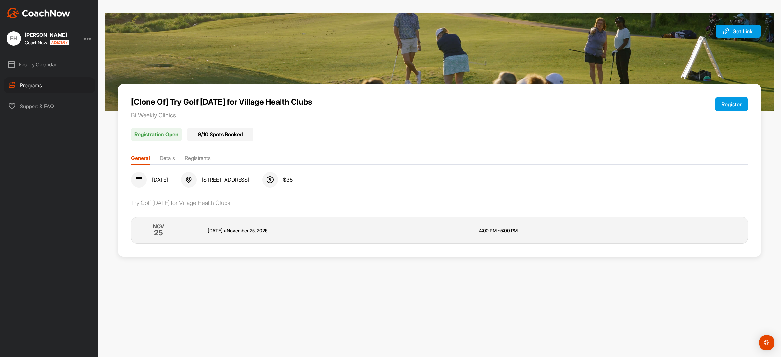
click at [740, 106] on button "Register" at bounding box center [731, 104] width 33 height 14
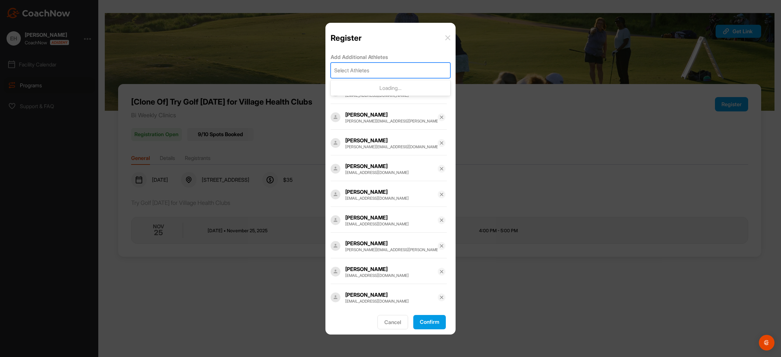
click at [349, 69] on div "Select Athletes" at bounding box center [351, 70] width 35 height 8
type input "steve baker"
click at [362, 93] on p "sbaker@jbhhlaw.com" at bounding box center [392, 99] width 83 height 13
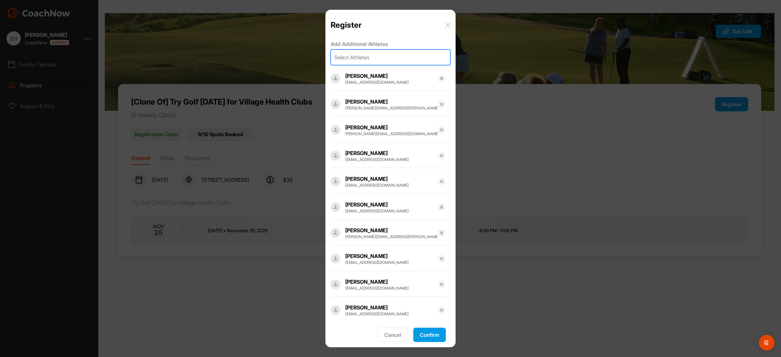
click at [428, 336] on button "Confirm" at bounding box center [430, 335] width 33 height 14
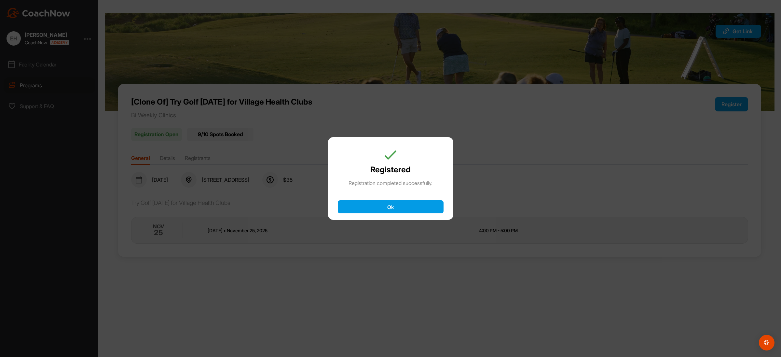
click at [386, 207] on button "Ok" at bounding box center [391, 206] width 106 height 13
